Goal: Task Accomplishment & Management: Use online tool/utility

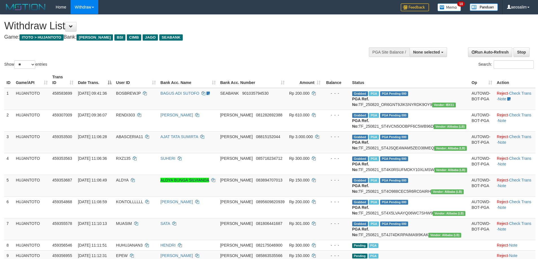
select select
select select "**"
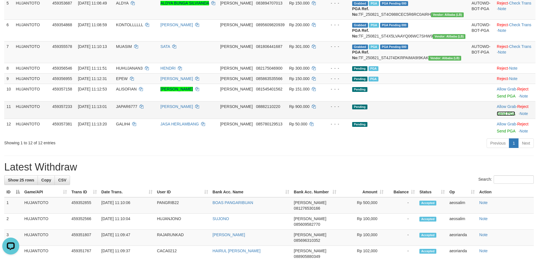
click at [496, 116] on link "Send PGA" at bounding box center [505, 113] width 18 height 5
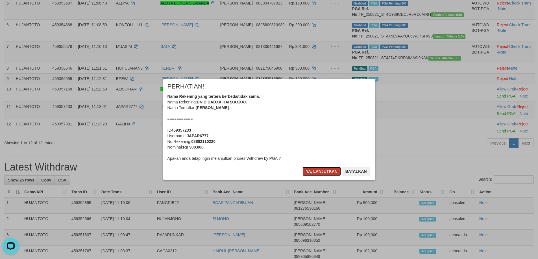
click at [313, 169] on button "Ya, lanjutkan" at bounding box center [321, 171] width 38 height 9
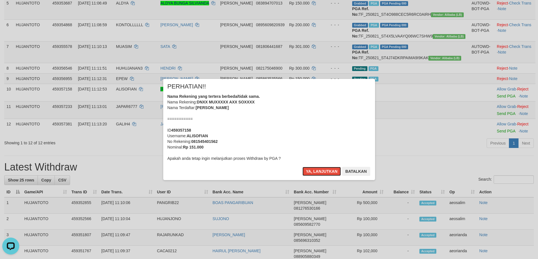
click at [313, 169] on button "Ya, lanjutkan" at bounding box center [321, 171] width 38 height 9
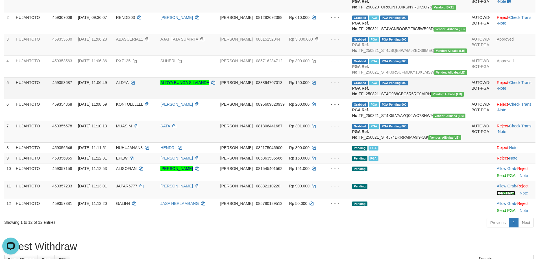
scroll to position [64, 0]
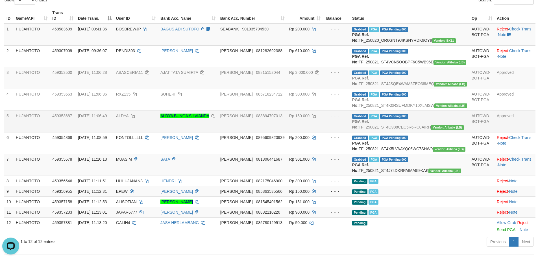
click at [347, 119] on div "- - -" at bounding box center [336, 116] width 22 height 6
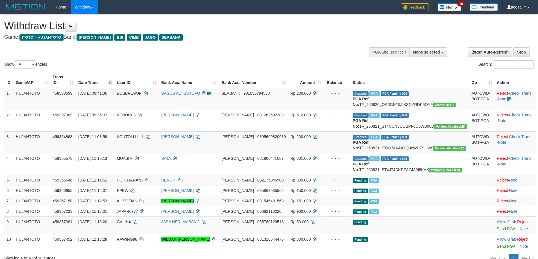
select select
select select "**"
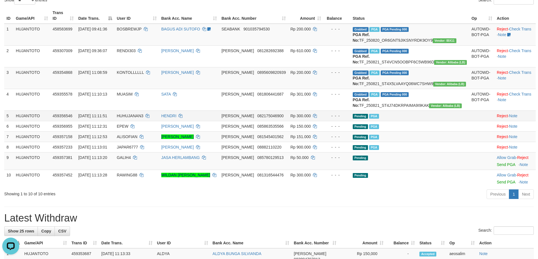
scroll to position [93, 0]
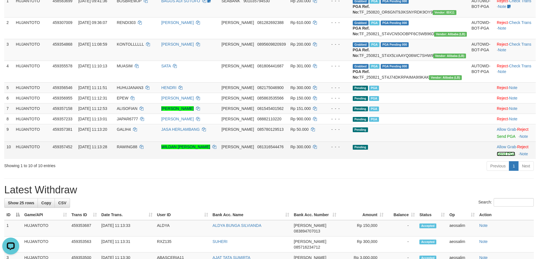
click at [497, 156] on link "Send PGA" at bounding box center [505, 154] width 18 height 5
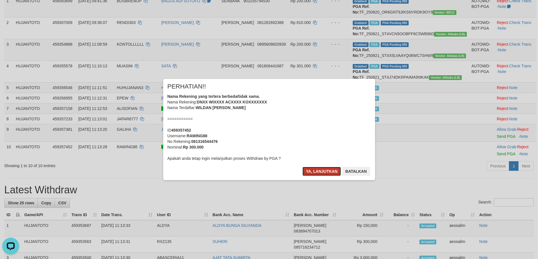
click at [325, 169] on button "Ya, lanjutkan" at bounding box center [321, 171] width 38 height 9
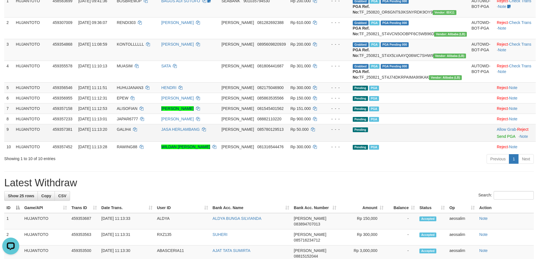
click at [426, 142] on td "Pending" at bounding box center [409, 132] width 119 height 17
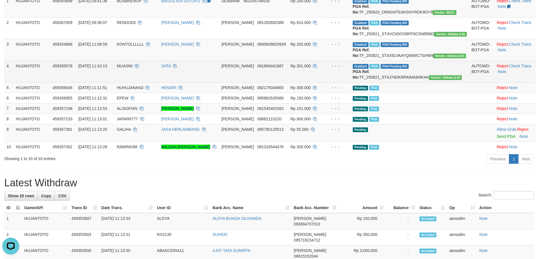
click at [219, 75] on td "SATA" at bounding box center [189, 72] width 60 height 22
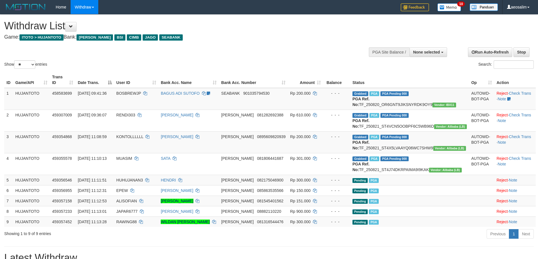
select select
select select "**"
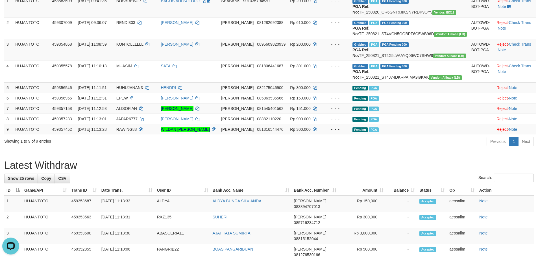
scroll to position [93, 0]
click at [219, 61] on td "[PERSON_NAME]" at bounding box center [188, 50] width 60 height 22
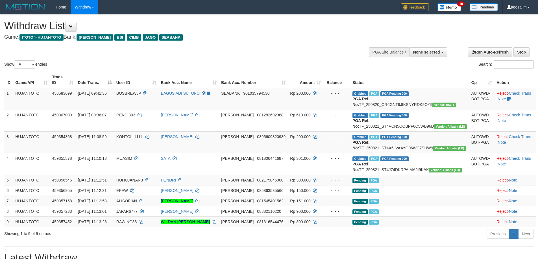
select select
select select "**"
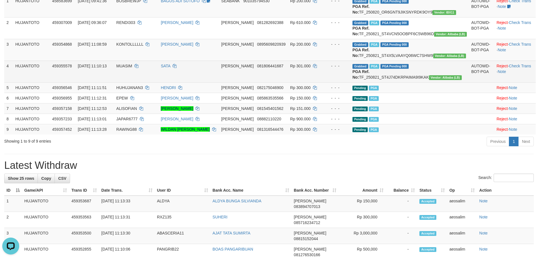
click at [219, 76] on td "SATA" at bounding box center [188, 72] width 60 height 22
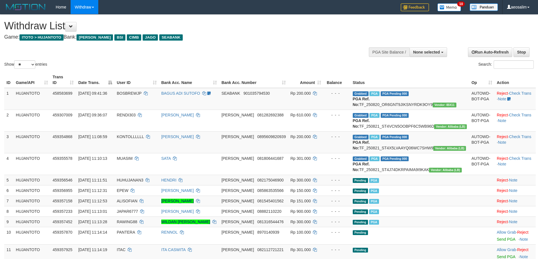
select select
select select "**"
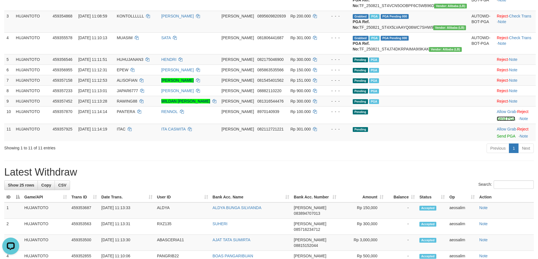
click at [496, 121] on link "Send PGA" at bounding box center [505, 119] width 18 height 5
click at [496, 139] on link "Send PGA" at bounding box center [505, 136] width 18 height 5
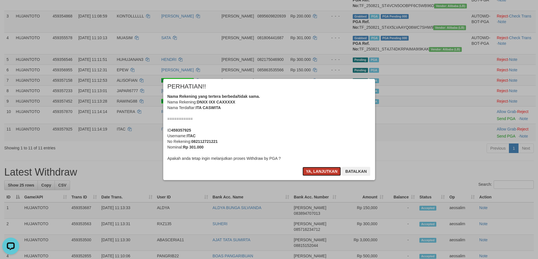
click at [316, 170] on button "Ya, lanjutkan" at bounding box center [321, 171] width 38 height 9
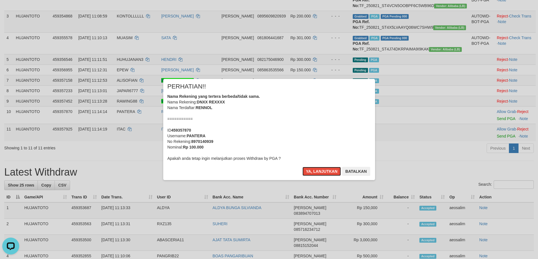
click at [316, 170] on button "Ya, lanjutkan" at bounding box center [321, 171] width 38 height 9
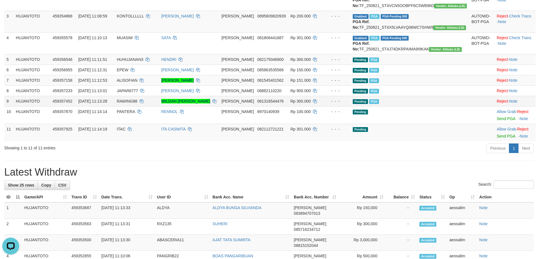
click at [440, 106] on td "Pending PGA" at bounding box center [409, 101] width 119 height 10
